Goal: Task Accomplishment & Management: Manage account settings

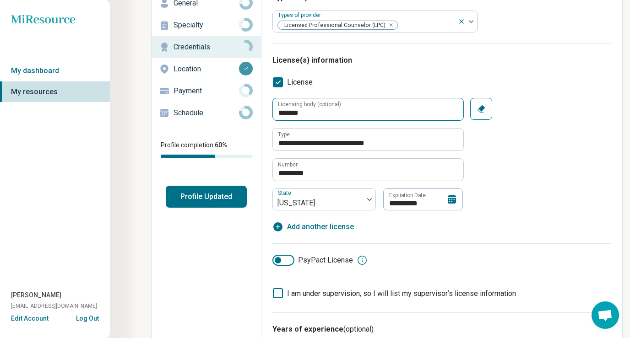
scroll to position [65, 0]
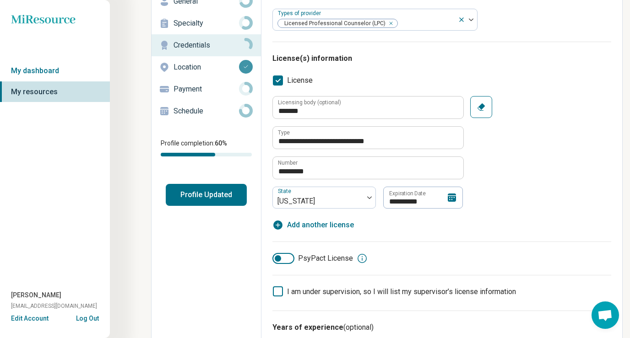
click at [452, 196] on icon at bounding box center [452, 198] width 8 height 8
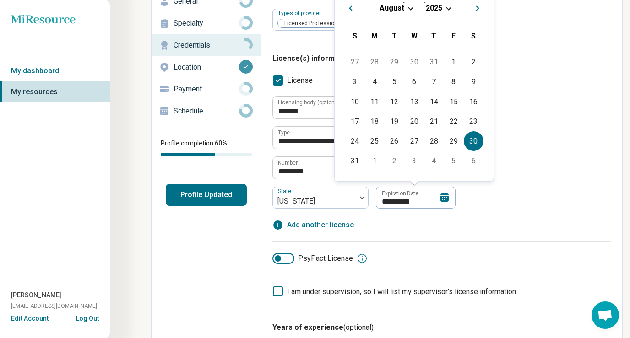
click at [446, 9] on div "[DATE]" at bounding box center [414, 8] width 144 height 10
click at [430, 7] on span "2025" at bounding box center [434, 8] width 16 height 9
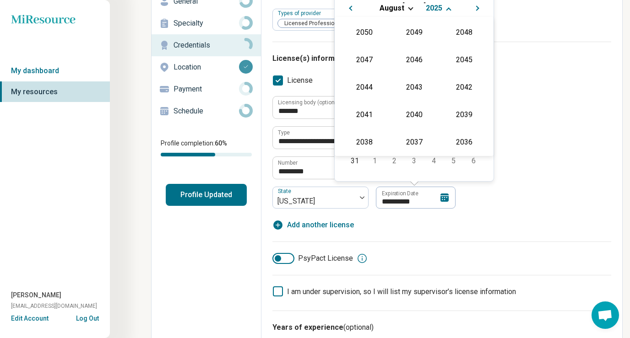
scroll to position [166, 0]
click at [461, 62] on div "2027" at bounding box center [464, 59] width 44 height 16
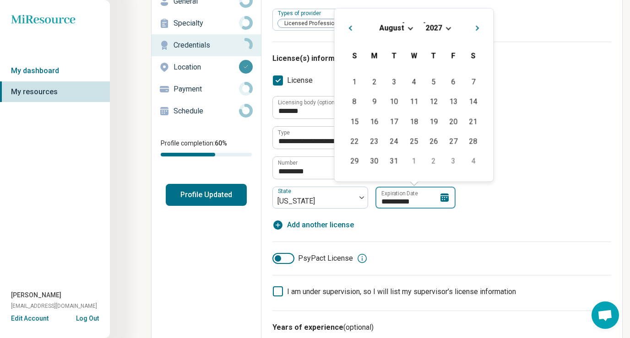
click at [406, 204] on input "**********" at bounding box center [416, 198] width 80 height 22
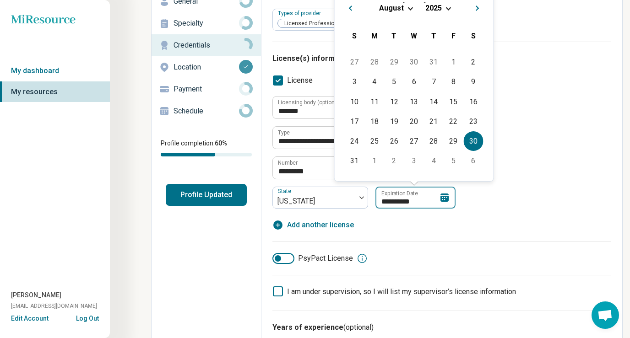
click at [397, 201] on input "**********" at bounding box center [416, 198] width 80 height 22
click at [447, 7] on span "Choose Date" at bounding box center [448, 7] width 5 height 5
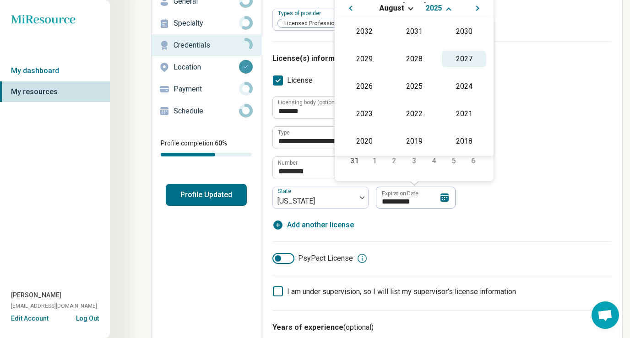
click at [467, 58] on div "2027" at bounding box center [464, 59] width 44 height 16
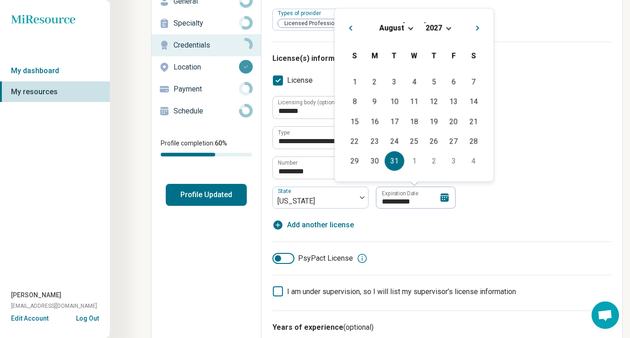
click at [391, 161] on div "31" at bounding box center [395, 162] width 20 height 20
type textarea "*"
type input "**********"
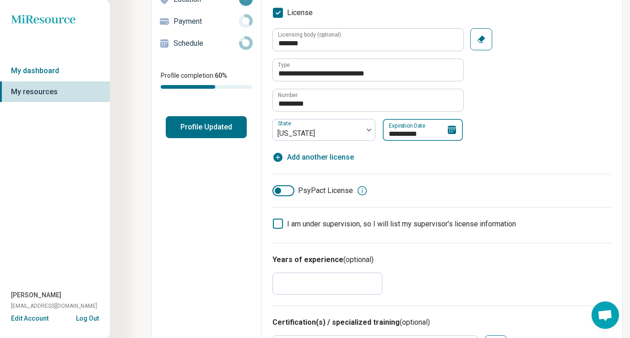
scroll to position [132, 0]
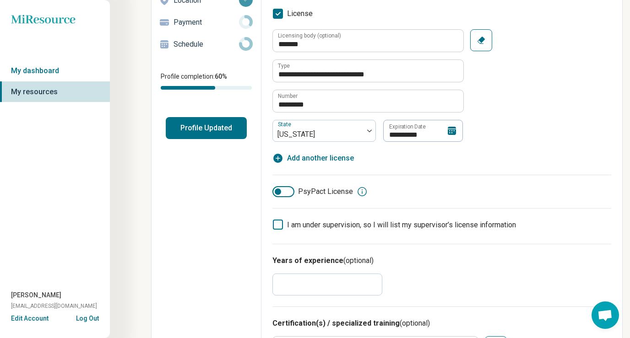
click at [275, 226] on icon at bounding box center [278, 225] width 10 height 10
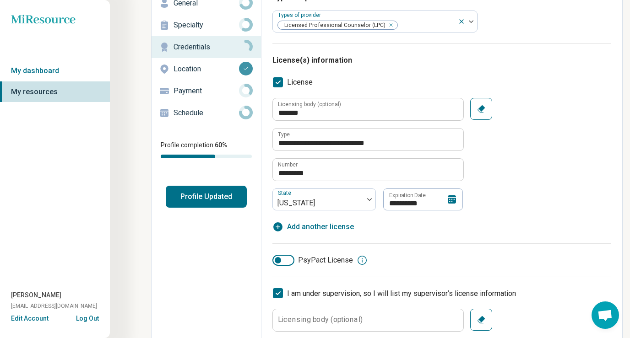
scroll to position [49, 0]
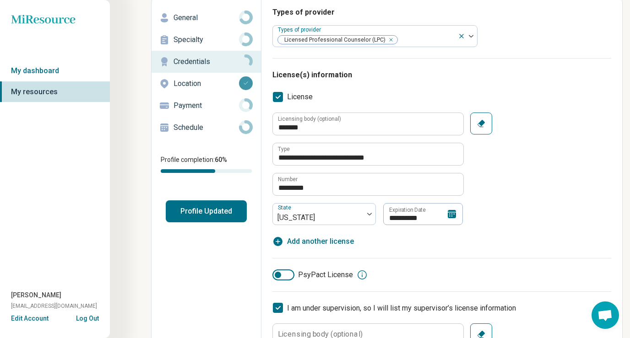
click at [278, 307] on icon at bounding box center [278, 308] width 10 height 10
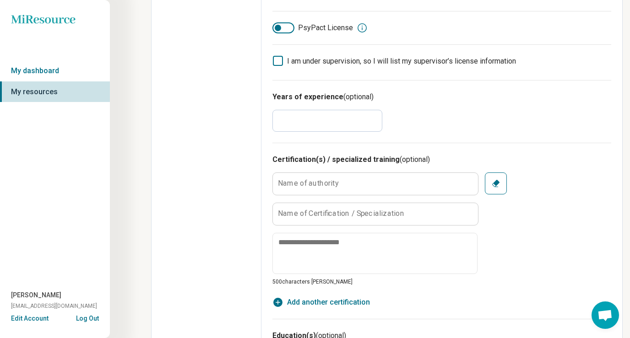
scroll to position [0, 0]
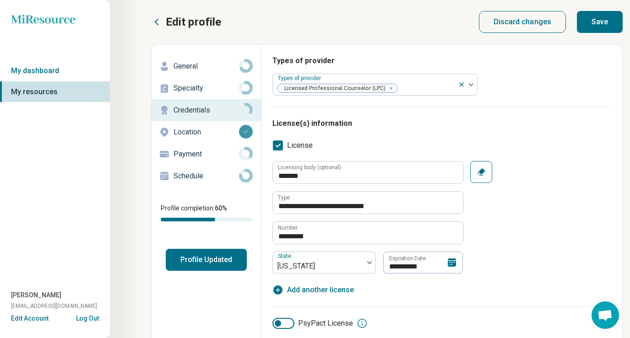
click at [597, 19] on button "Save" at bounding box center [600, 22] width 46 height 22
click at [203, 262] on button "Profile Updated" at bounding box center [206, 260] width 81 height 22
type textarea "*"
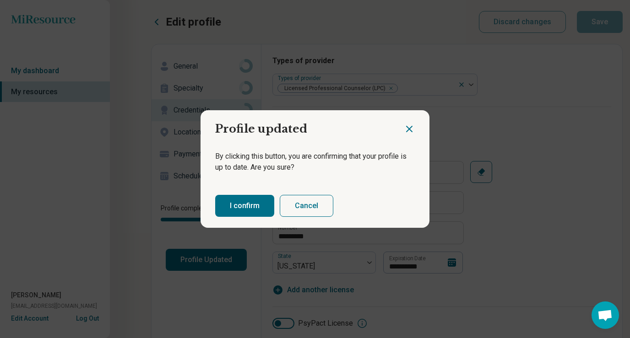
click at [233, 210] on button "I confirm" at bounding box center [244, 206] width 59 height 22
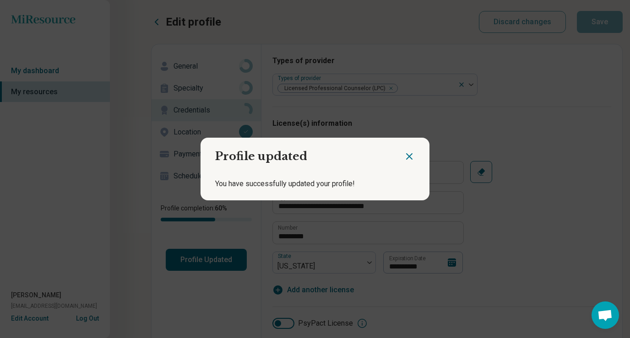
click at [409, 154] on icon "Close dialog" at bounding box center [409, 156] width 11 height 11
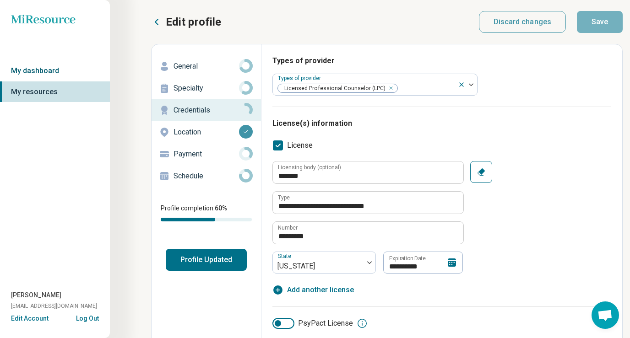
click at [37, 68] on link "My dashboard" at bounding box center [55, 70] width 110 height 21
